Goal: Check status: Check status

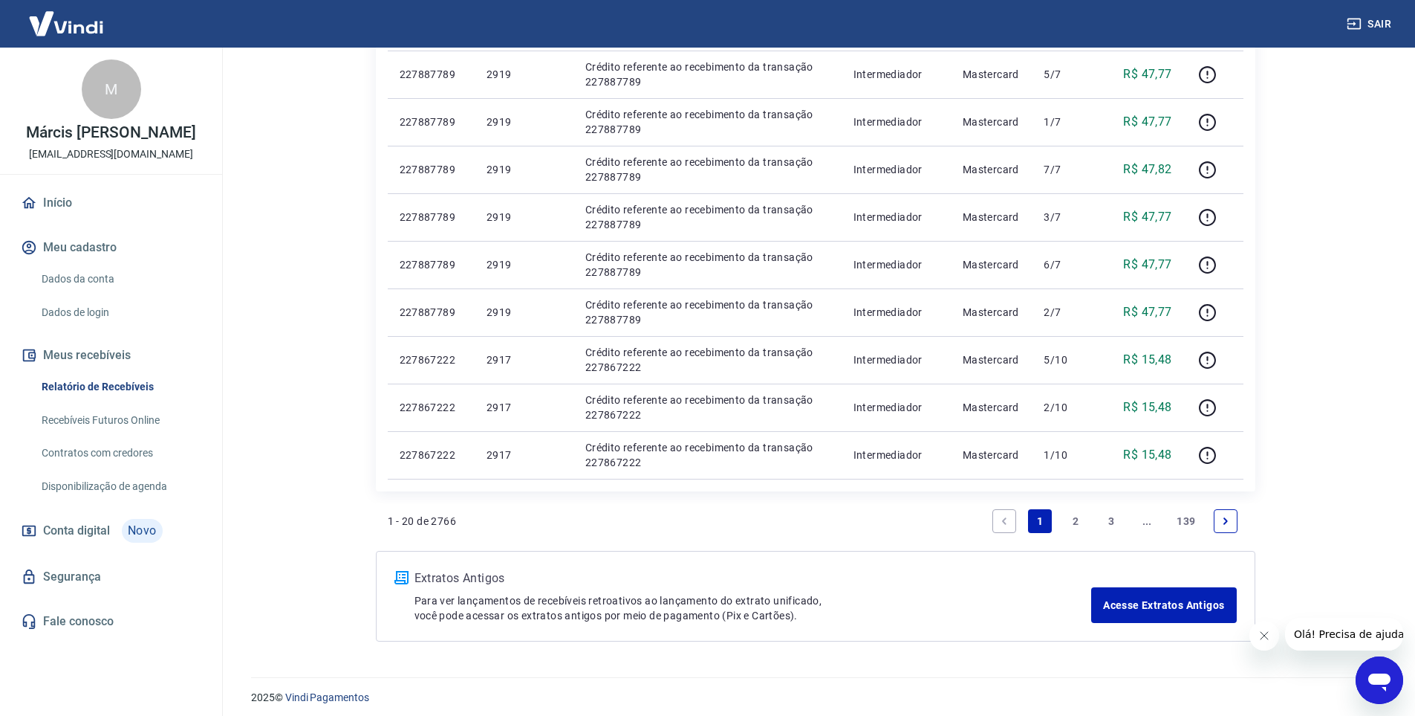
scroll to position [831, 0]
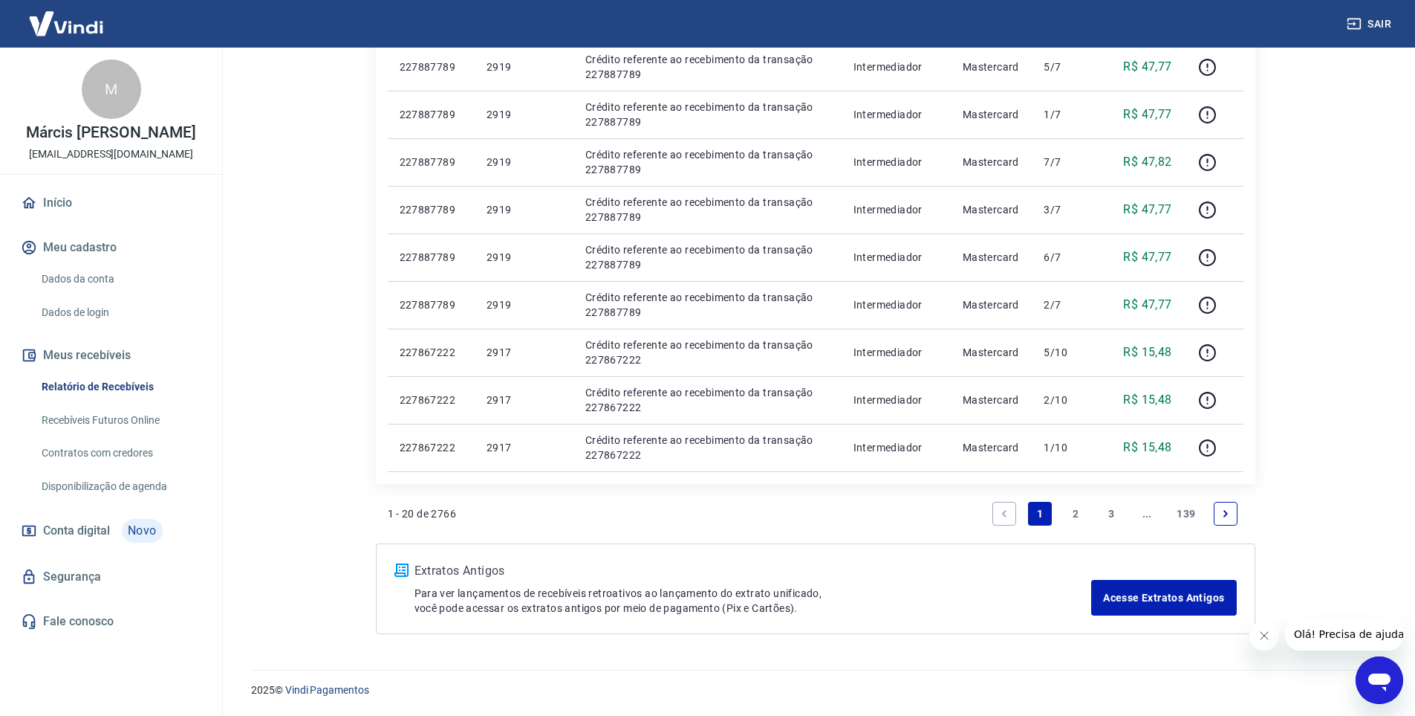
click at [1074, 516] on link "2" at bounding box center [1076, 514] width 24 height 24
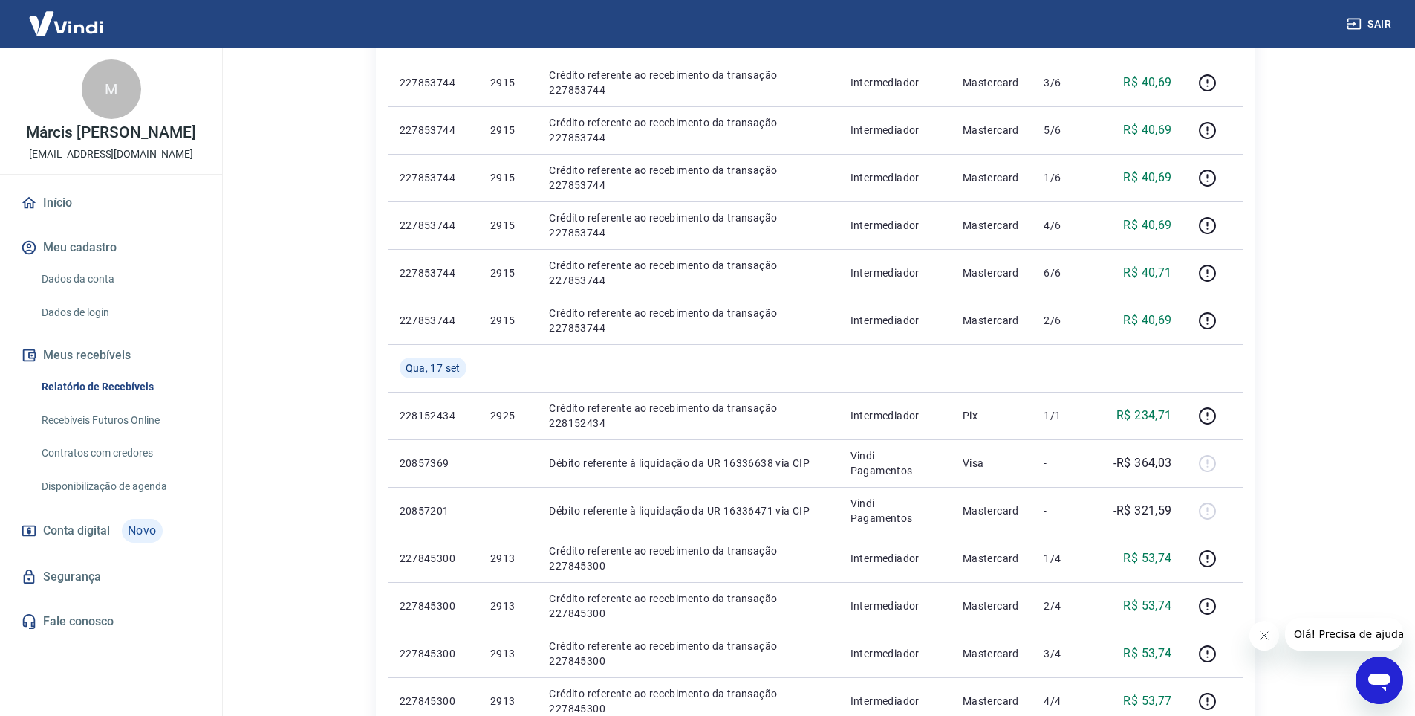
scroll to position [879, 0]
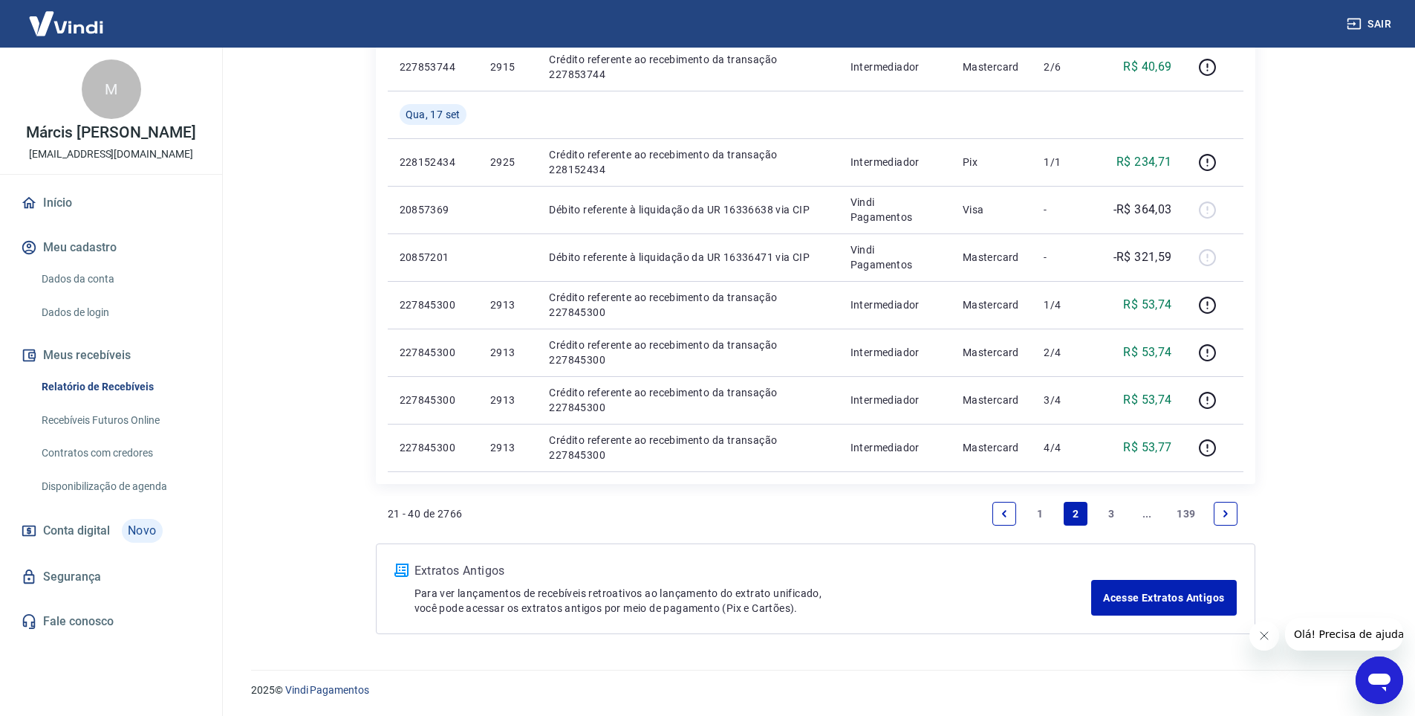
click at [1040, 515] on link "1" at bounding box center [1040, 514] width 24 height 24
